Goal: Information Seeking & Learning: Learn about a topic

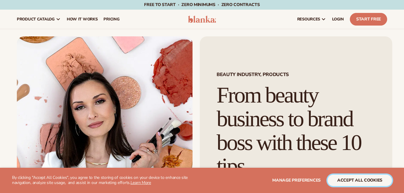
click at [354, 178] on button "accept all cookies" at bounding box center [359, 180] width 64 height 11
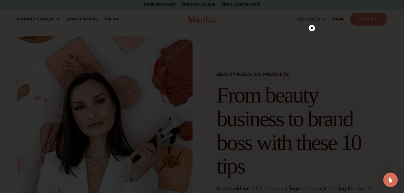
click at [309, 27] on circle at bounding box center [311, 28] width 6 height 6
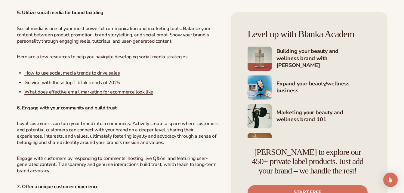
scroll to position [1125, 0]
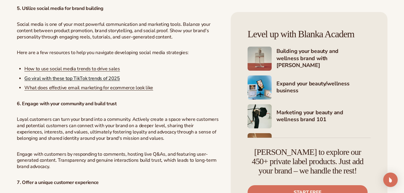
click at [114, 81] on span "Go viral with these top TikTok trends of 2025" at bounding box center [72, 78] width 96 height 7
